Goal: Information Seeking & Learning: Learn about a topic

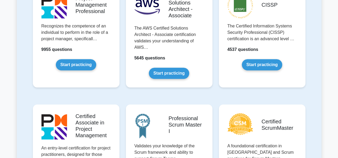
scroll to position [95, 0]
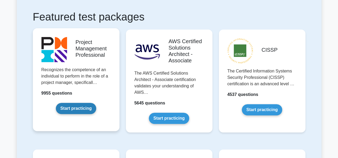
click at [67, 110] on link "Start practicing" at bounding box center [76, 108] width 40 height 11
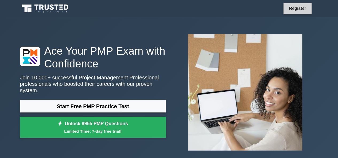
click at [295, 12] on link "Register" at bounding box center [296, 8] width 23 height 7
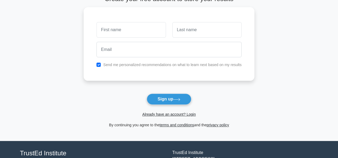
scroll to position [36, 0]
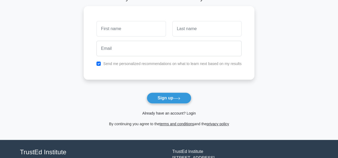
click at [190, 115] on link "Already have an account? Login" at bounding box center [168, 113] width 53 height 4
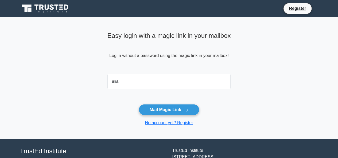
type input "aliahani2751@gmail.com"
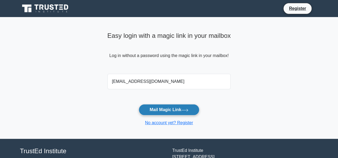
click at [168, 110] on button "Mail Magic Link" at bounding box center [169, 109] width 61 height 11
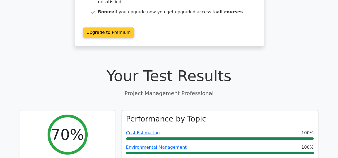
scroll to position [116, 0]
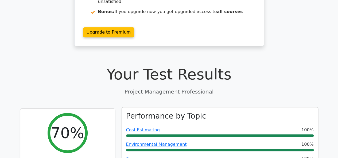
click at [235, 141] on div "Environmental Management 100%" at bounding box center [219, 144] width 187 height 6
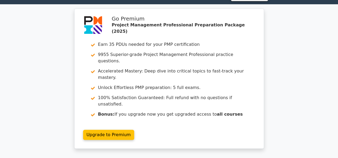
scroll to position [0, 0]
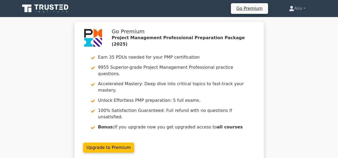
click at [54, 8] on icon at bounding box center [45, 8] width 51 height 10
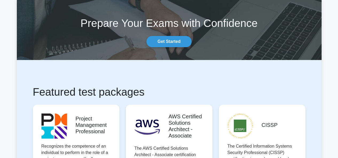
scroll to position [64, 0]
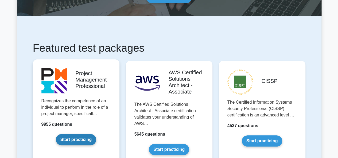
click at [95, 134] on link "Start practicing" at bounding box center [76, 139] width 40 height 11
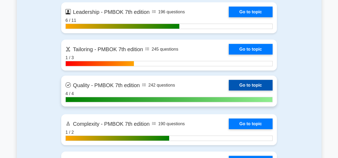
scroll to position [1693, 0]
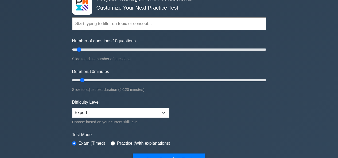
scroll to position [34, 0]
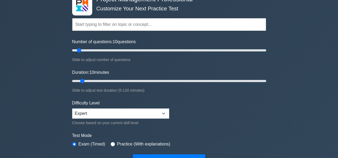
click at [129, 24] on input "text" at bounding box center [169, 24] width 194 height 13
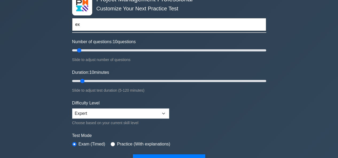
type input "e"
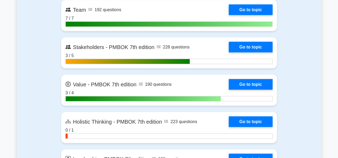
scroll to position [1546, 0]
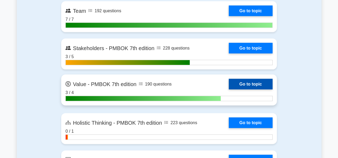
type input "business"
click at [228, 82] on link "Go to topic" at bounding box center [250, 84] width 44 height 11
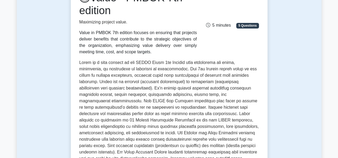
scroll to position [87, 0]
